Goal: Check status

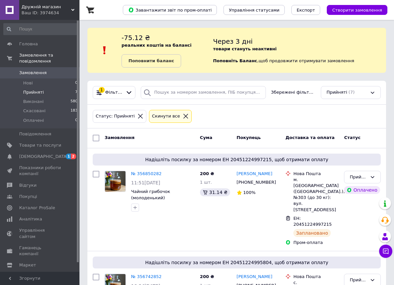
click at [34, 89] on span "Прийняті" at bounding box center [33, 92] width 21 height 6
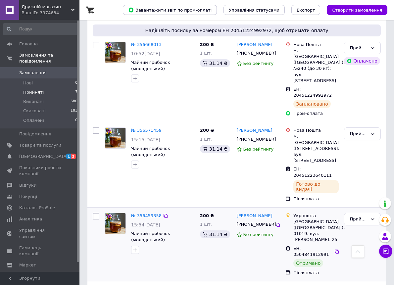
scroll to position [393, 0]
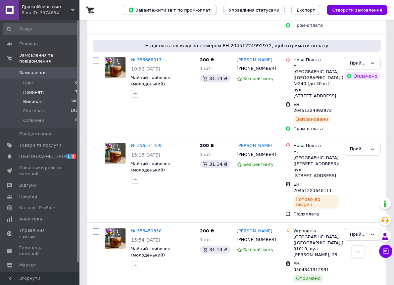
click at [38, 99] on span "Виконані" at bounding box center [33, 102] width 21 height 6
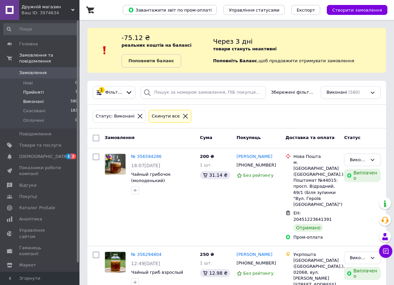
click at [33, 89] on span "Прийняті" at bounding box center [33, 92] width 21 height 6
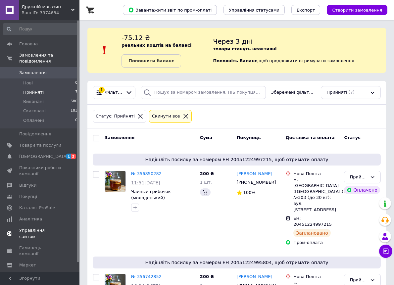
click at [38, 153] on span "[DEMOGRAPHIC_DATA]" at bounding box center [43, 156] width 49 height 6
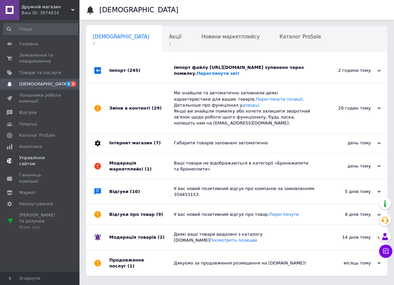
scroll to position [0, 3]
click at [239, 76] on link "Переглянути звіт" at bounding box center [218, 73] width 43 height 5
